Goal: Task Accomplishment & Management: Use online tool/utility

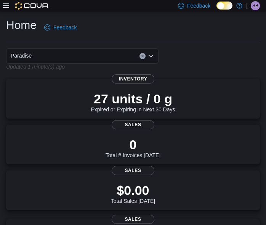
click at [106, 58] on div "Paradise" at bounding box center [82, 55] width 152 height 15
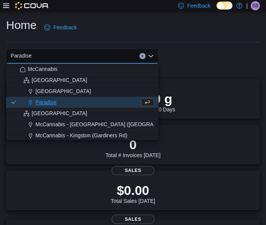
click at [53, 100] on span "Paradise" at bounding box center [45, 102] width 21 height 8
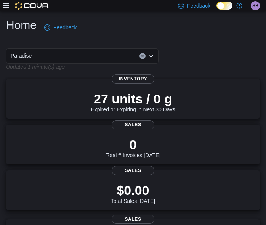
click at [84, 58] on div "Paradise Combo box. Selected. Paradise. Press Backspace to delete Paradise. Com…" at bounding box center [82, 55] width 152 height 15
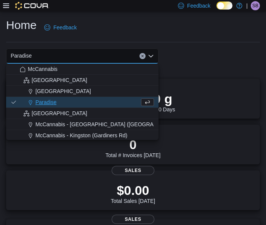
click at [141, 32] on div "Home Feedback" at bounding box center [133, 28] width 254 height 20
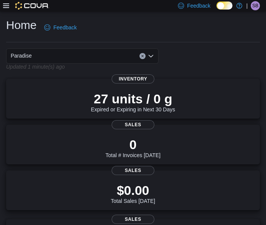
click at [144, 56] on button "Clear input" at bounding box center [142, 56] width 6 height 6
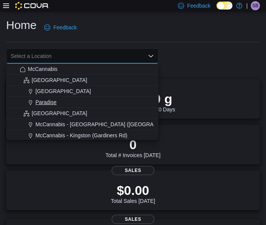
click at [58, 101] on div "Paradise" at bounding box center [87, 102] width 134 height 8
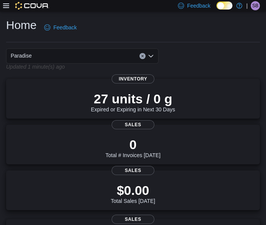
click at [150, 55] on icon "Open list of options" at bounding box center [151, 56] width 6 height 6
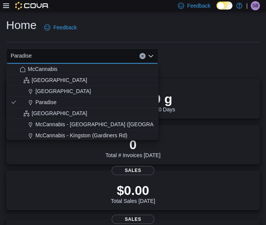
click at [150, 55] on icon "Close list of options" at bounding box center [151, 56] width 6 height 6
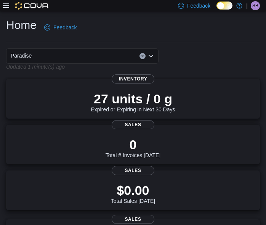
click at [182, 55] on div "Paradise" at bounding box center [133, 55] width 254 height 15
click at [5, 4] on icon at bounding box center [6, 6] width 6 height 6
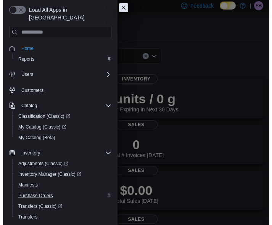
scroll to position [81, 0]
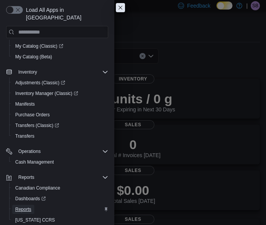
click at [29, 206] on span "Reports" at bounding box center [23, 209] width 16 height 6
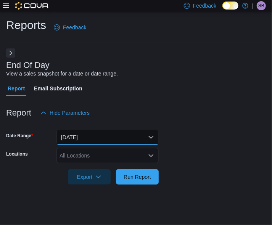
click at [147, 137] on button "Today" at bounding box center [107, 136] width 102 height 15
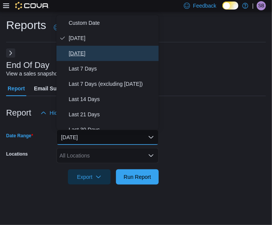
click at [90, 53] on span "Yesterday" at bounding box center [112, 53] width 87 height 9
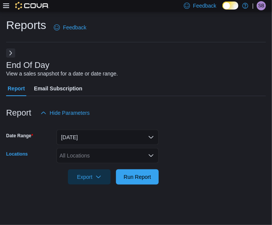
click at [151, 154] on icon "Open list of options" at bounding box center [151, 155] width 6 height 6
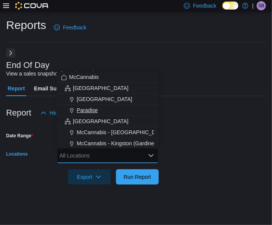
click at [94, 109] on span "Paradise" at bounding box center [87, 110] width 21 height 8
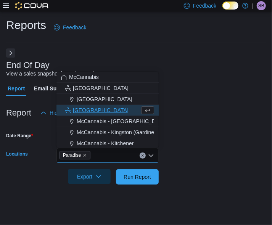
click at [99, 177] on icon "button" at bounding box center [98, 176] width 6 height 6
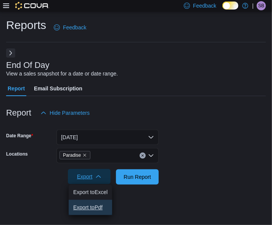
click at [97, 206] on span "Export to Pdf" at bounding box center [90, 207] width 34 height 6
